Goal: Communication & Community: Answer question/provide support

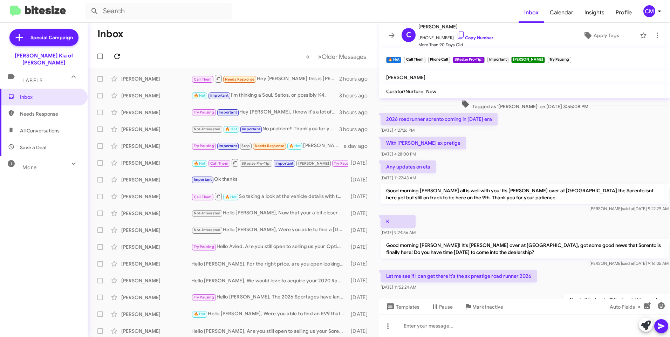
scroll to position [837, 0]
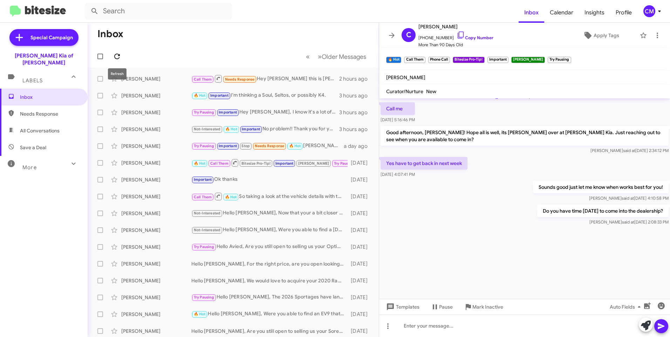
click at [118, 58] on icon at bounding box center [117, 56] width 8 height 8
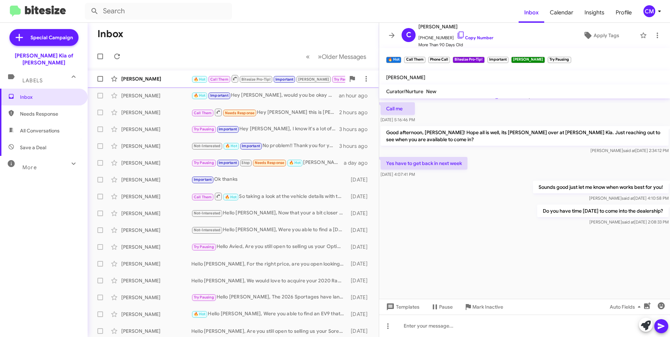
click at [161, 77] on div "[PERSON_NAME]" at bounding box center [156, 78] width 70 height 7
click at [164, 83] on div "[PERSON_NAME] 🔥 Hot Call Them Bitesize Pro-Tip! Important [PERSON_NAME] Try Pau…" at bounding box center [233, 79] width 280 height 14
click at [177, 93] on div "[PERSON_NAME]" at bounding box center [156, 95] width 70 height 7
click at [173, 81] on div "[PERSON_NAME]" at bounding box center [156, 78] width 70 height 7
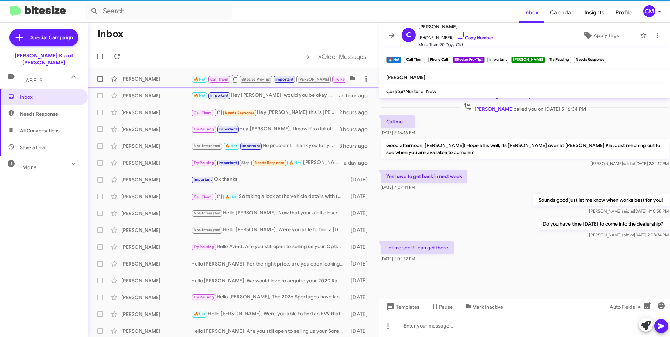
scroll to position [318, 0]
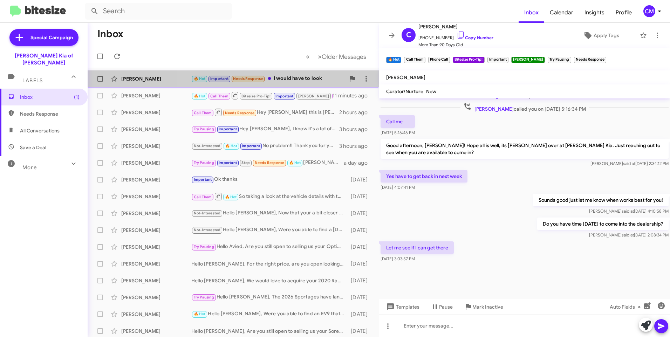
click at [307, 78] on div "🔥 Hot Important Needs Response I would have to look" at bounding box center [268, 79] width 154 height 8
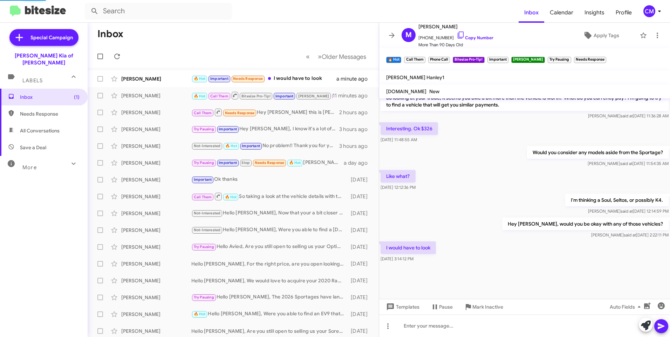
scroll to position [345, 0]
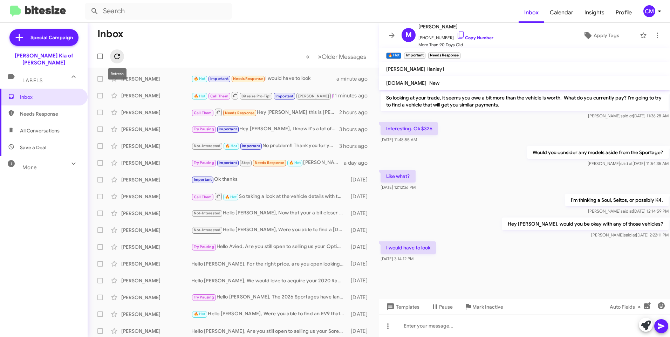
click at [119, 52] on icon at bounding box center [117, 56] width 8 height 8
